Goal: Navigation & Orientation: Find specific page/section

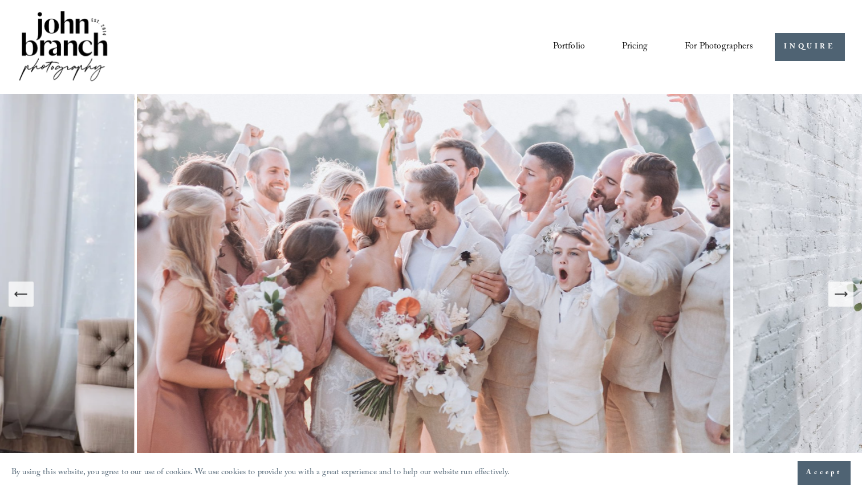
click at [313, 210] on img at bounding box center [434, 294] width 599 height 400
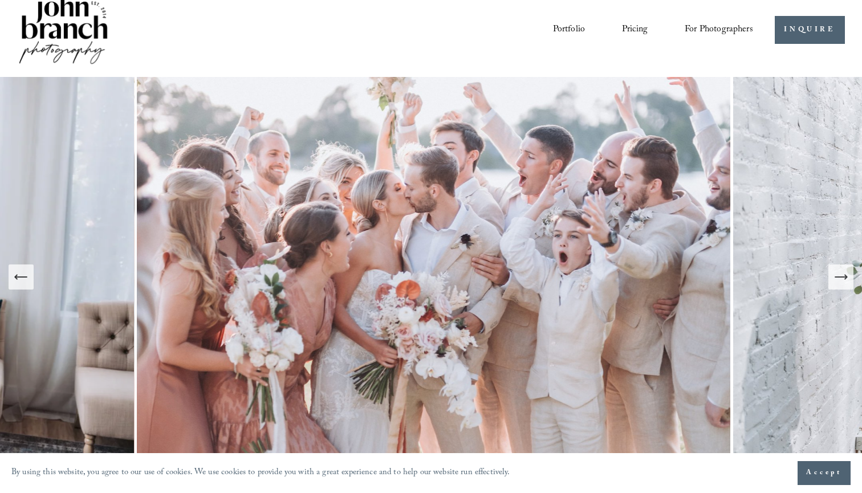
scroll to position [26, 0]
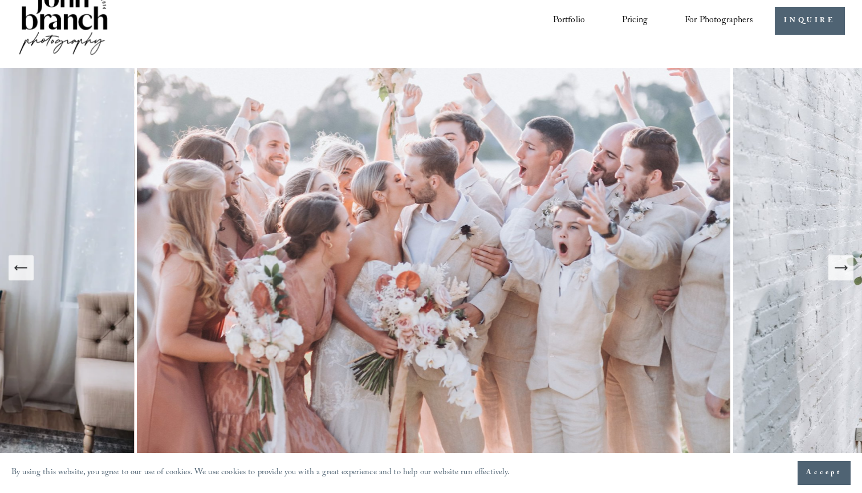
click at [0, 0] on span "Education" at bounding box center [0, 0] width 0 height 0
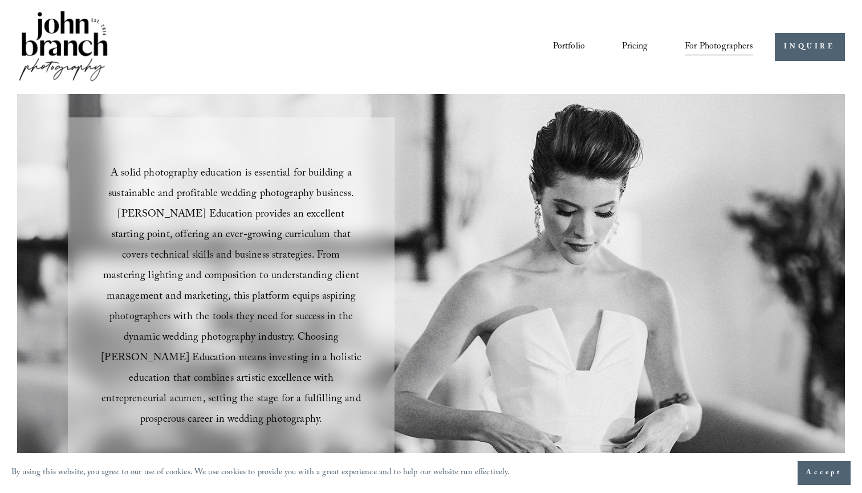
click at [0, 0] on link "Courses" at bounding box center [0, 0] width 0 height 0
click at [0, 0] on span "Presets" at bounding box center [0, 0] width 0 height 0
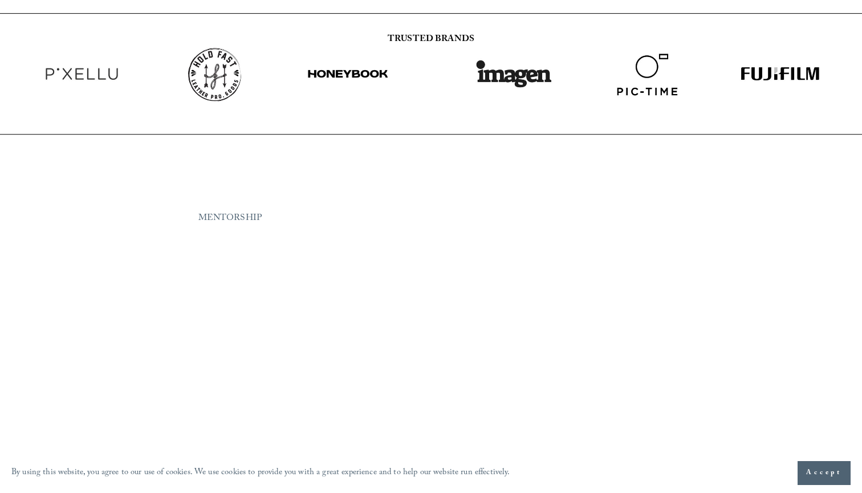
scroll to position [1321, 0]
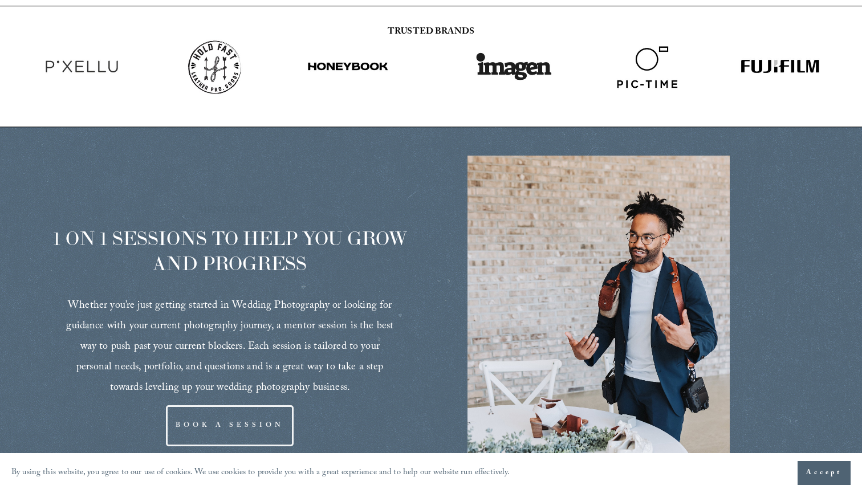
click at [234, 405] on link "BOOK A SESSION" at bounding box center [230, 425] width 128 height 40
